Goal: Task Accomplishment & Management: Manage account settings

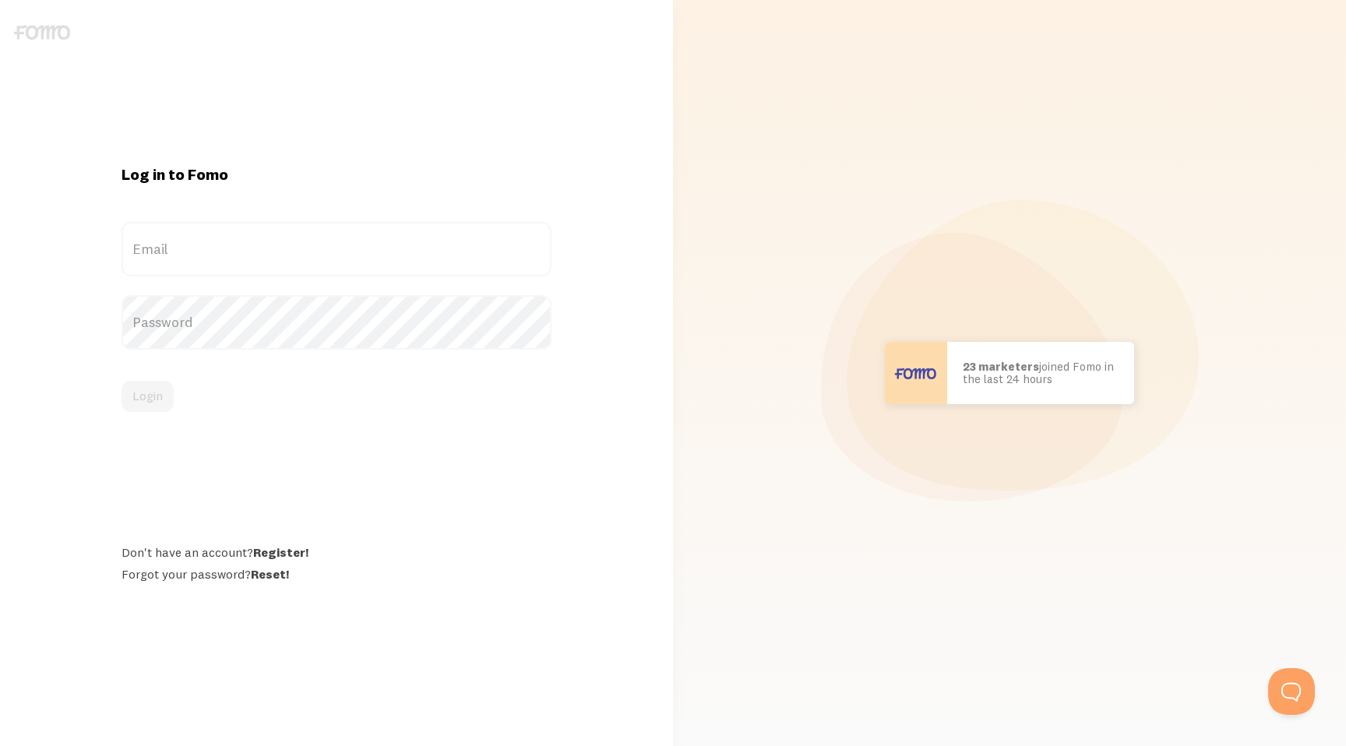
click at [50, 35] on img at bounding box center [42, 32] width 56 height 15
